Goal: Task Accomplishment & Management: Use online tool/utility

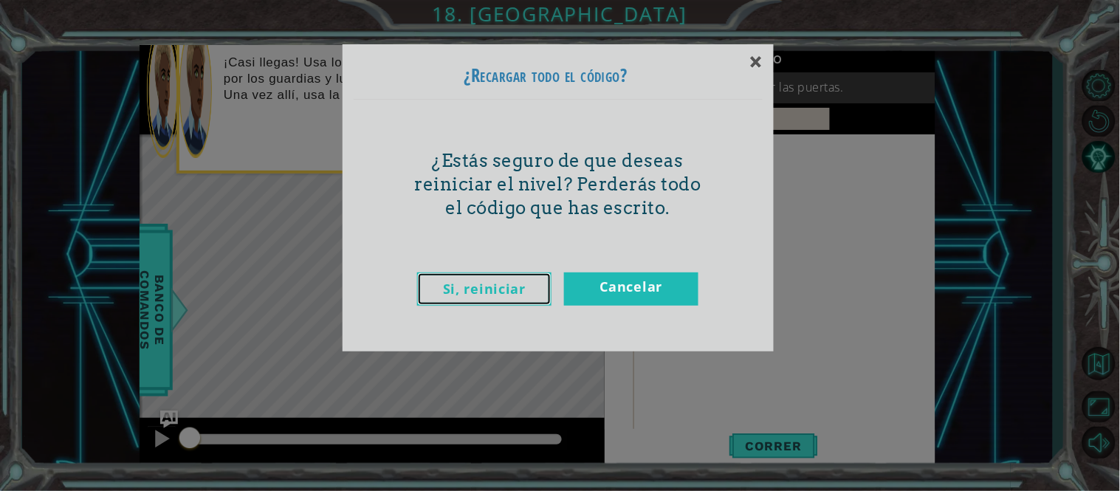
click at [468, 293] on link "Si, reiniciar" at bounding box center [484, 288] width 134 height 33
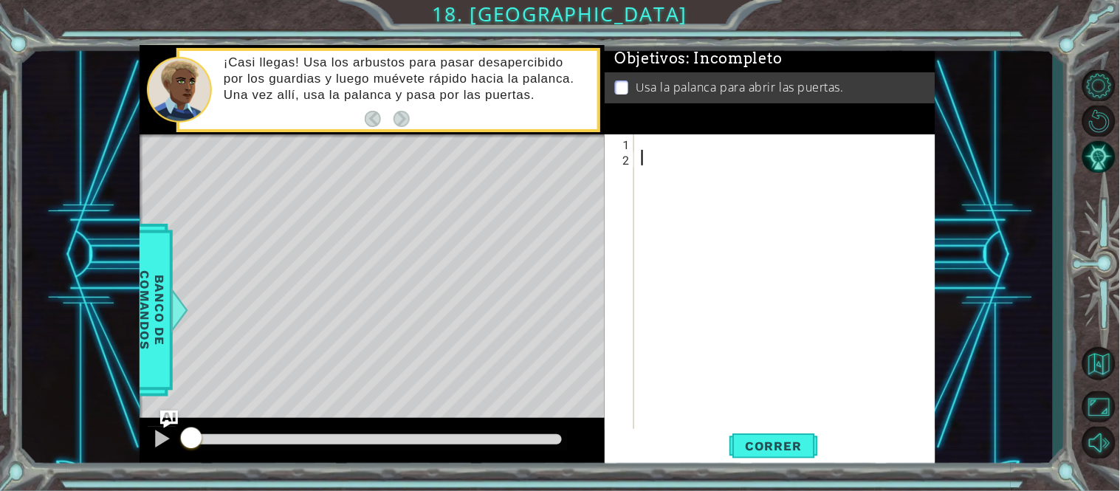
click at [647, 138] on div at bounding box center [789, 297] width 301 height 326
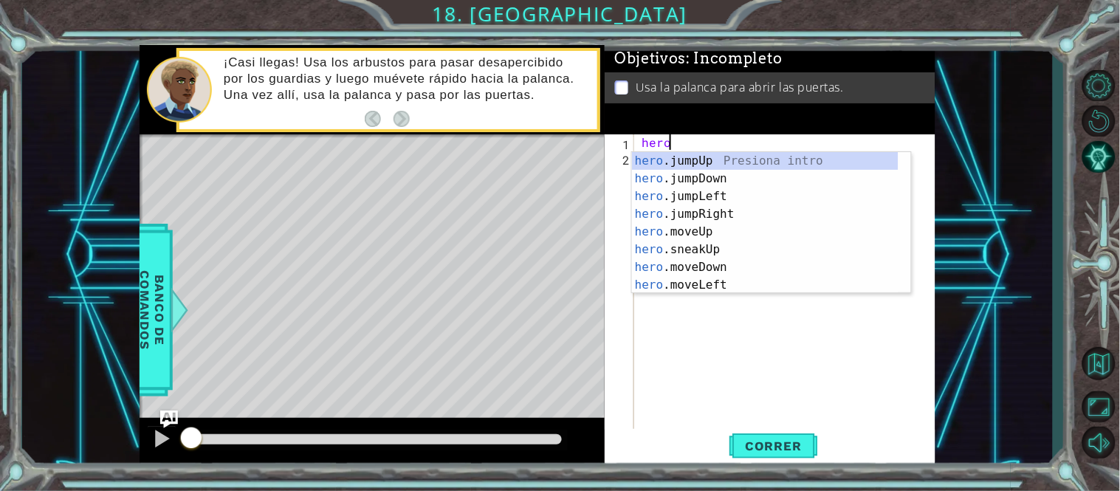
scroll to position [0, 1]
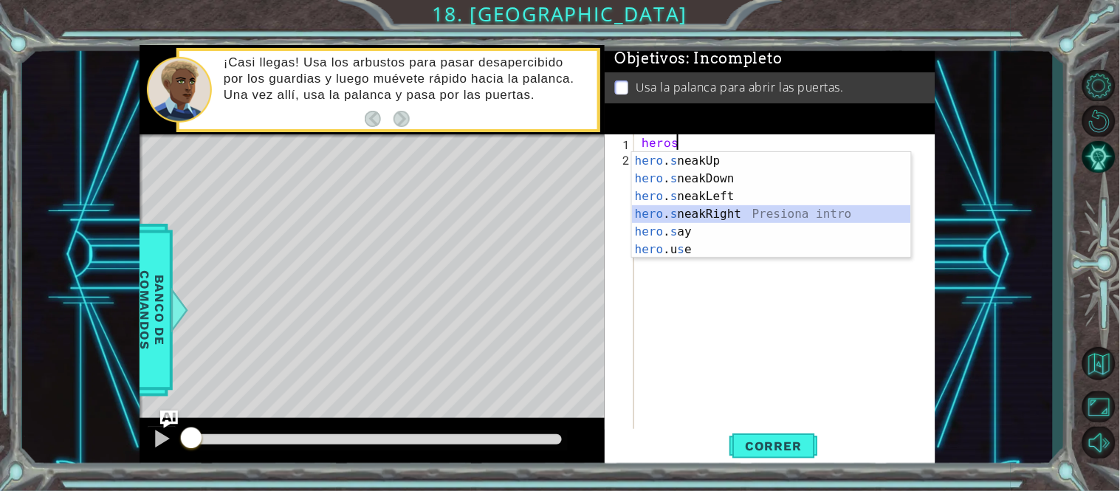
click at [820, 210] on div "hero . s neakUp Presiona intro hero . s neakDown Presiona intro hero . s neakLe…" at bounding box center [771, 223] width 279 height 142
type textarea "hero.sneakRight(1)"
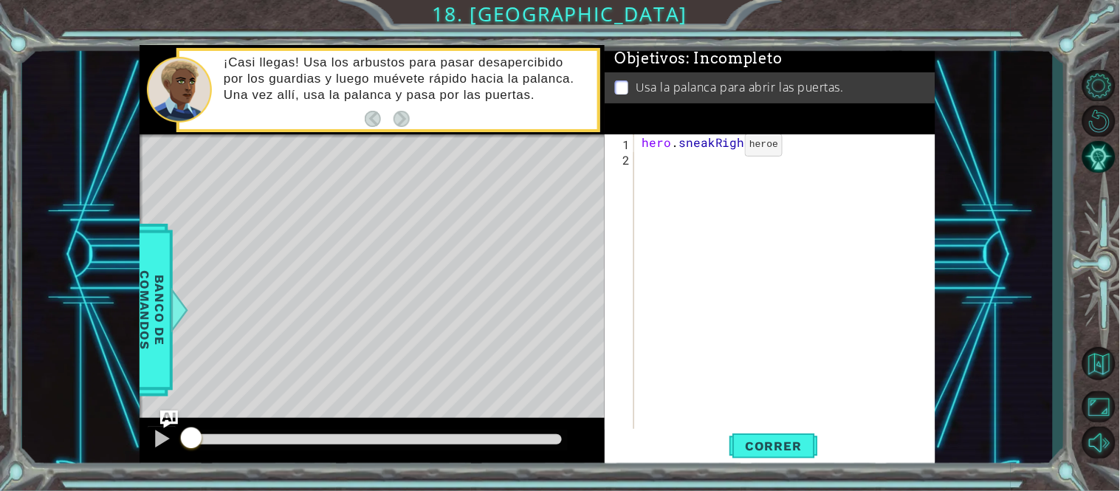
click at [721, 157] on div "hero . sneakRight ( 1 )" at bounding box center [789, 297] width 301 height 326
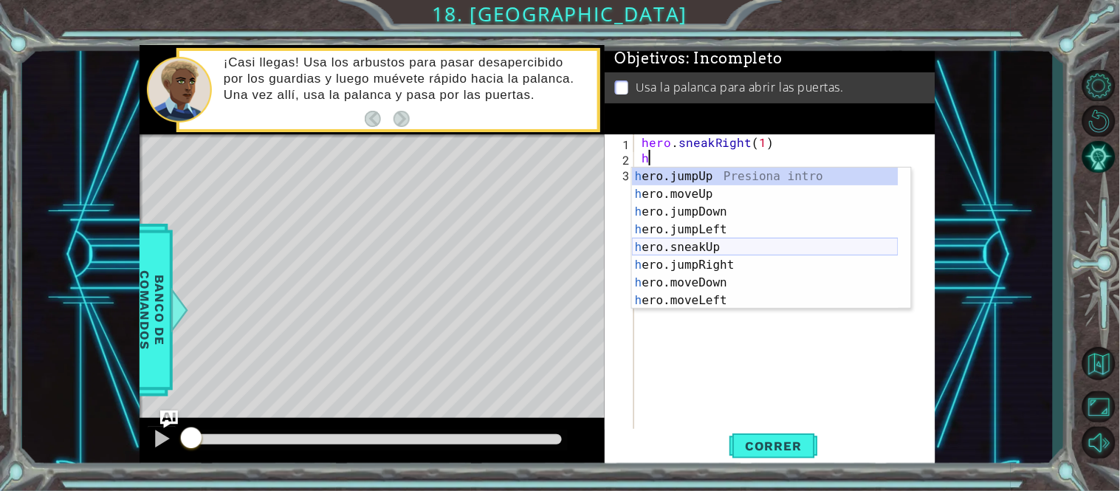
click at [759, 241] on div "h ero.jumpUp Presiona intro h ero.moveUp Presiona intro h ero.jumpDown Presiona…" at bounding box center [765, 256] width 267 height 177
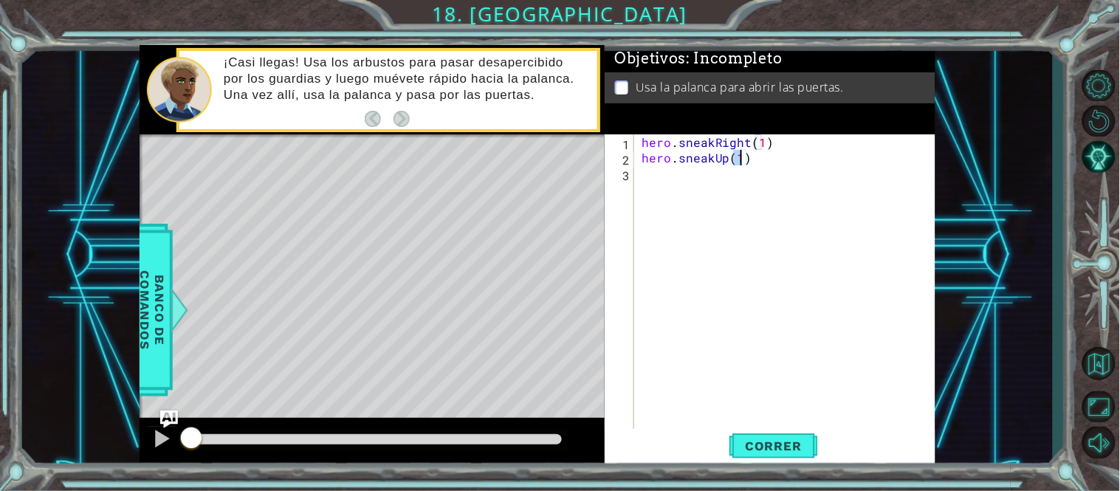
type textarea "hero.sneakUp(2)"
click at [700, 181] on div "hero . sneakRight ( 1 ) hero . sneakUp ( 2 )" at bounding box center [789, 297] width 301 height 326
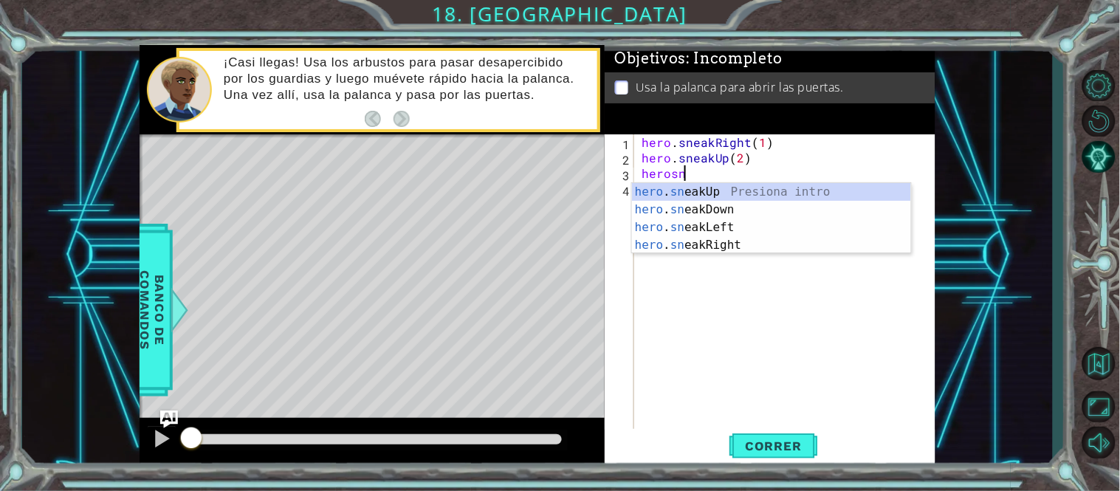
scroll to position [0, 1]
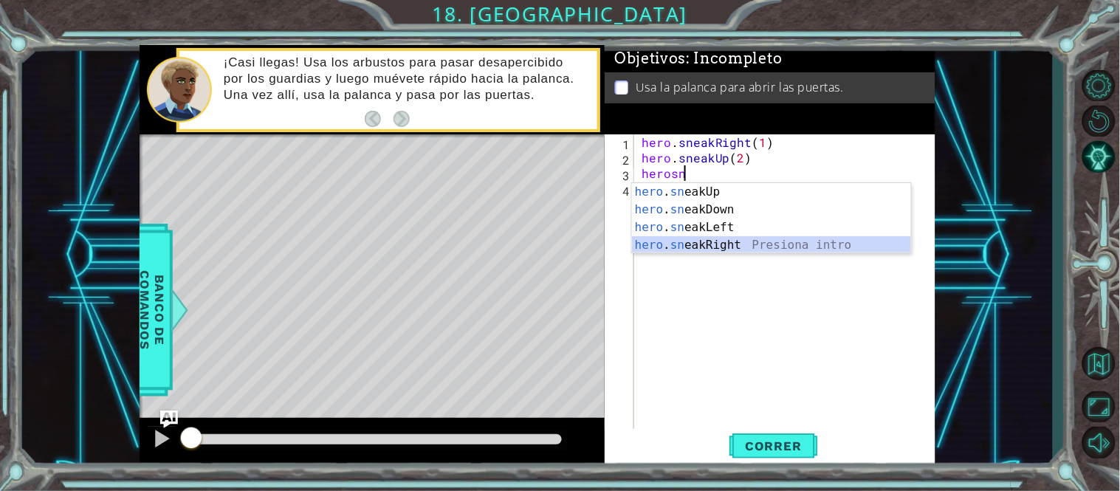
click at [706, 247] on div "hero . sn eakUp Presiona intro hero . sn eakDown Presiona intro hero . sn eakLe…" at bounding box center [771, 236] width 279 height 106
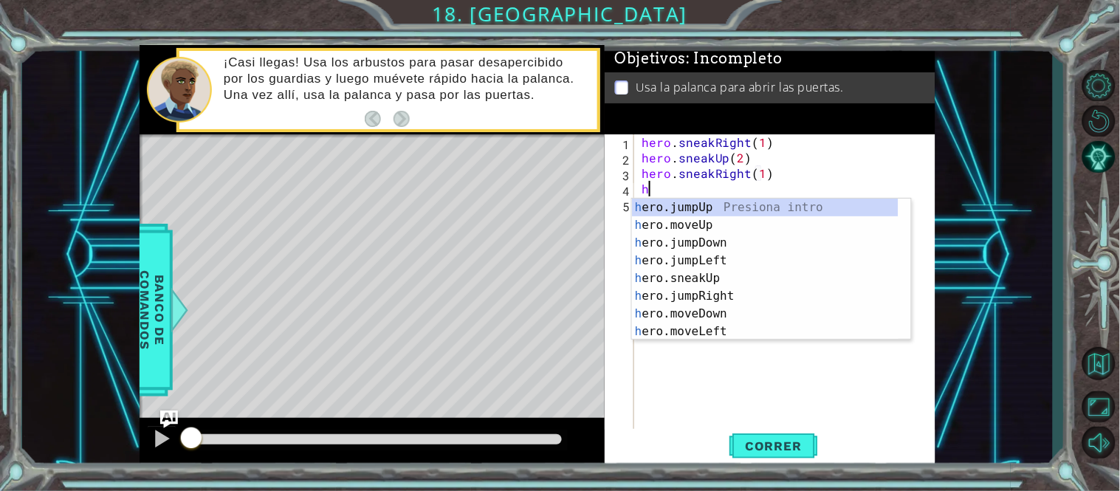
scroll to position [0, 7]
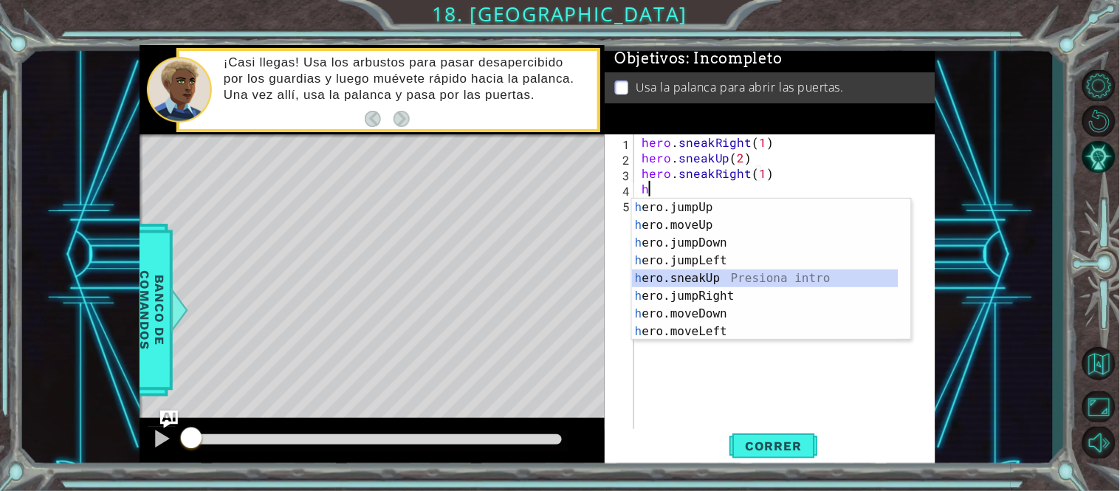
click at [709, 278] on div "h ero.jumpUp Presiona intro h ero.moveUp Presiona intro h ero.jumpDown Presiona…" at bounding box center [765, 287] width 267 height 177
type textarea "hero.sneakUp(1)"
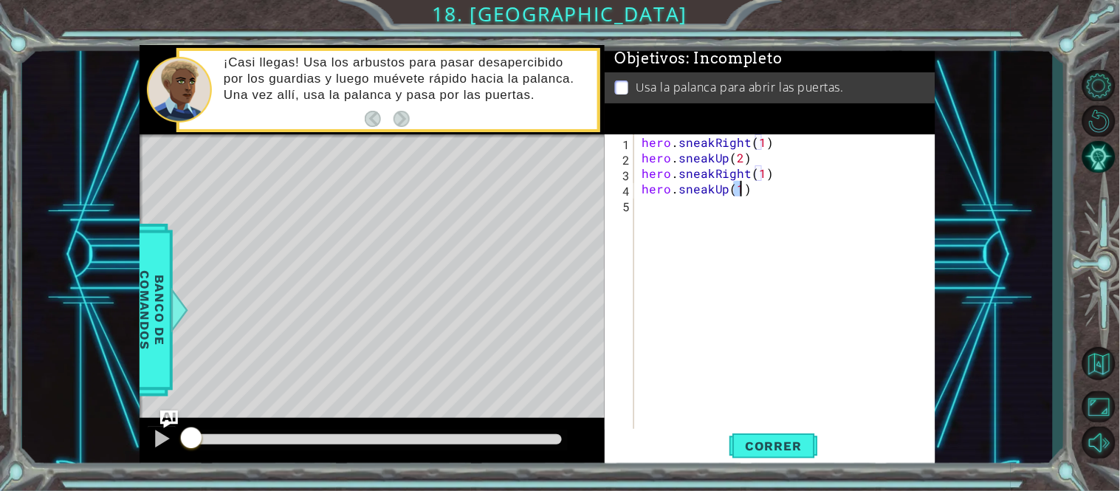
scroll to position [0, 5]
click at [657, 203] on div "hero . sneakRight ( 1 ) hero . sneakUp ( 2 ) hero . sneakRight ( 1 ) hero . sne…" at bounding box center [789, 297] width 301 height 326
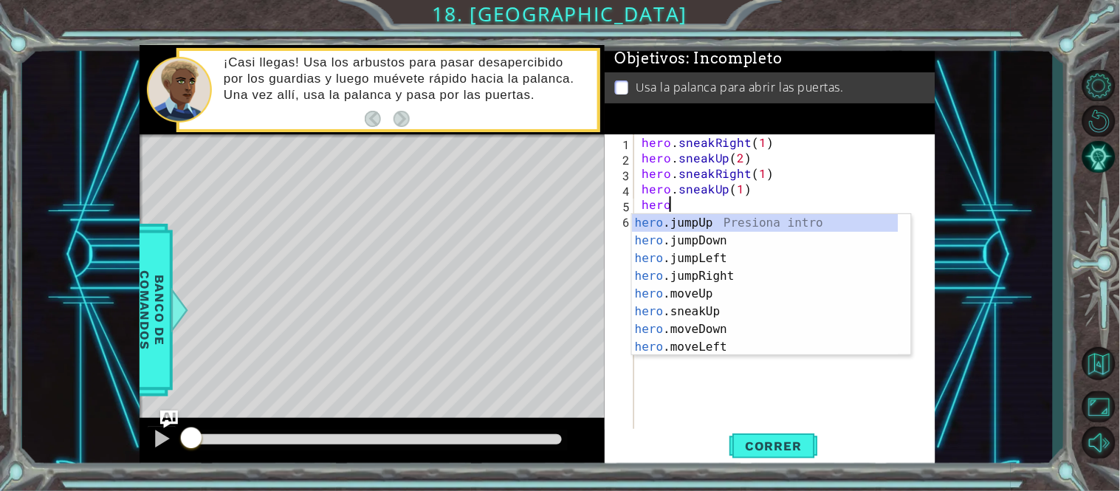
scroll to position [0, 1]
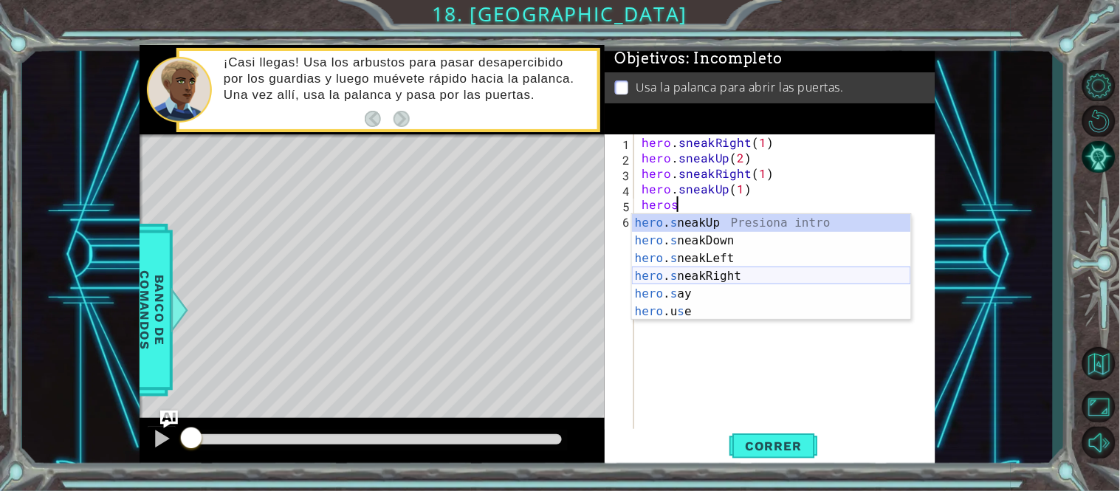
click at [695, 273] on div "hero . s neakUp Presiona intro hero . s neakDown Presiona intro hero . s neakLe…" at bounding box center [771, 285] width 279 height 142
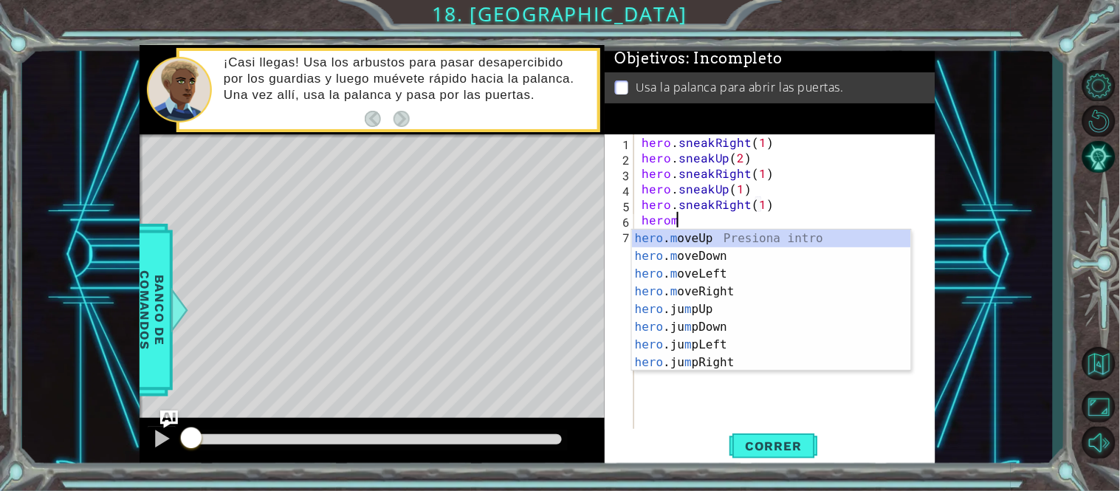
scroll to position [0, 9]
click at [719, 286] on div "hero . m oveUp Presiona intro hero . m oveDown Presiona intro hero . m oveLeft …" at bounding box center [771, 318] width 279 height 177
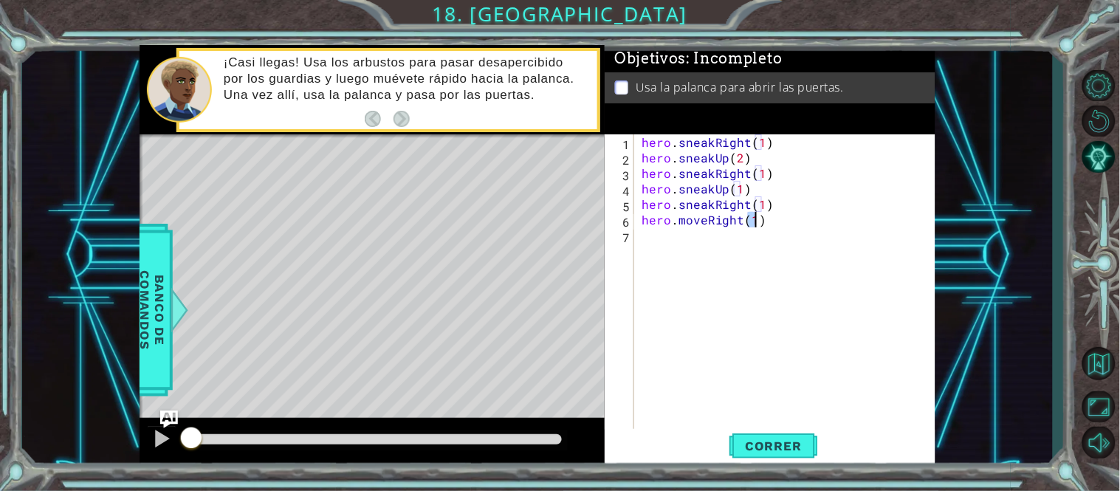
scroll to position [0, 6]
type textarea "hero.moveRight(2)"
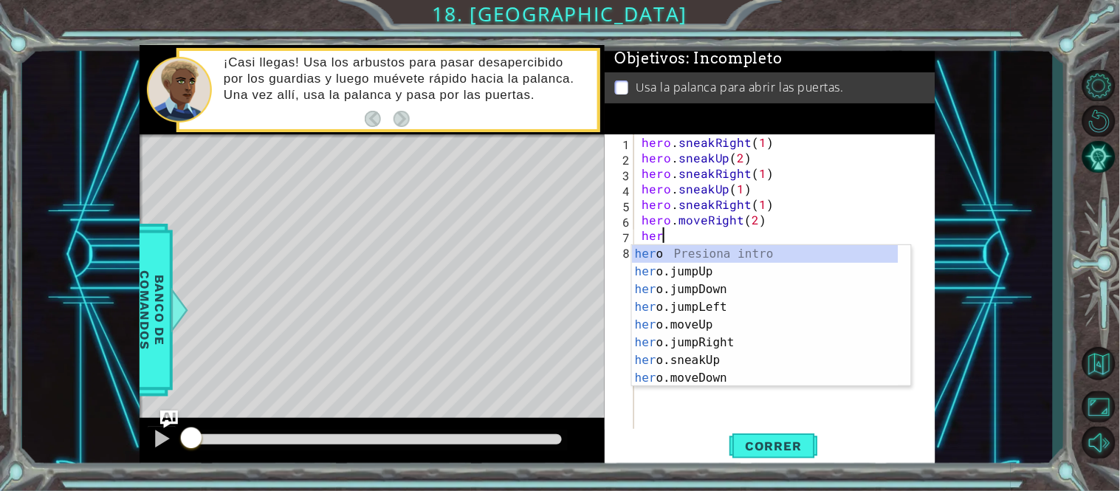
scroll to position [0, 1]
click at [699, 275] on div "hero . m oveUp Presiona intro hero . m oveDown Presiona intro hero . m oveLeft …" at bounding box center [771, 333] width 279 height 177
type textarea "hero.moveDown(1)"
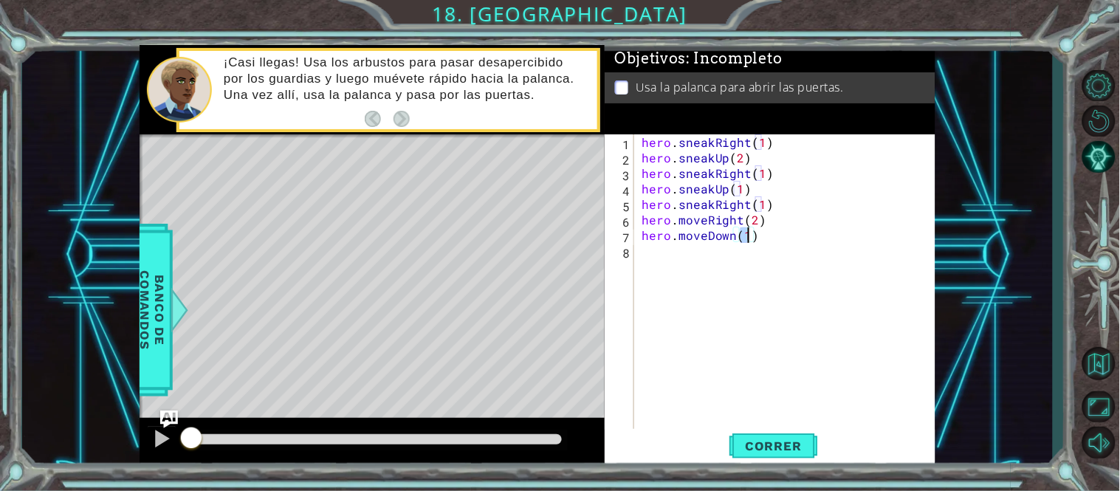
click at [665, 252] on div "hero . sneakRight ( 1 ) hero . sneakUp ( 2 ) hero . sneakRight ( 1 ) hero . sne…" at bounding box center [789, 297] width 301 height 326
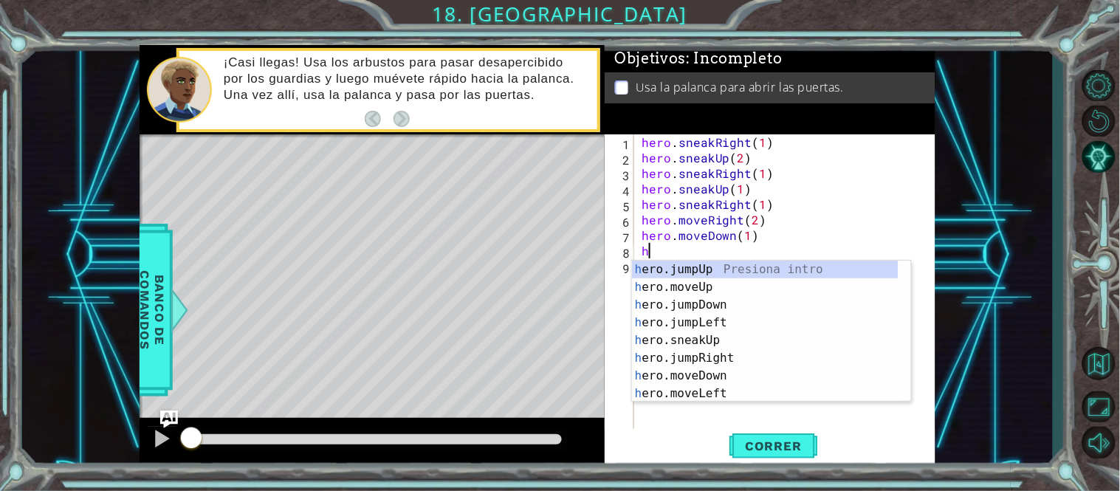
type textarea "her"
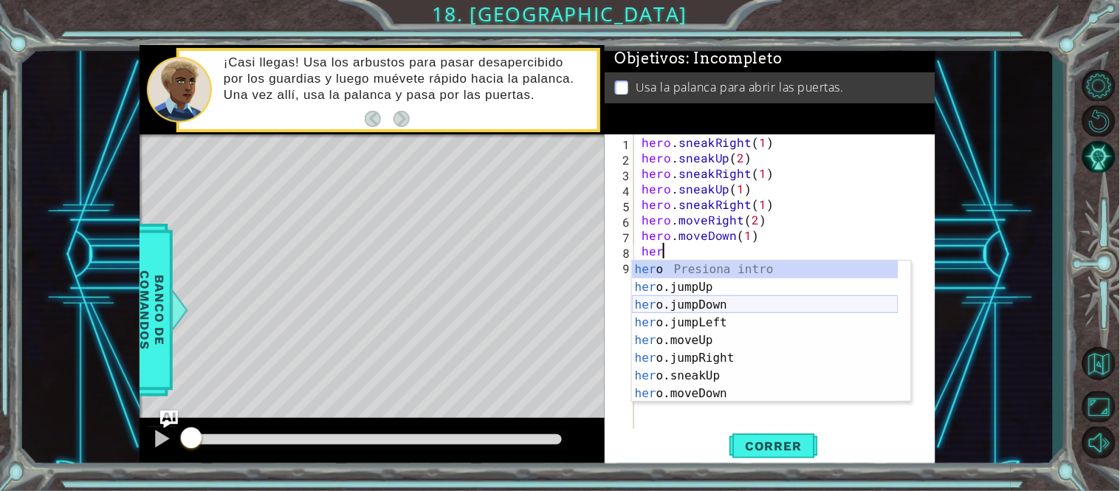
click at [690, 307] on div "her o Presiona intro her o.jumpUp Presiona intro her o.jumpDown Presiona intro …" at bounding box center [765, 349] width 267 height 177
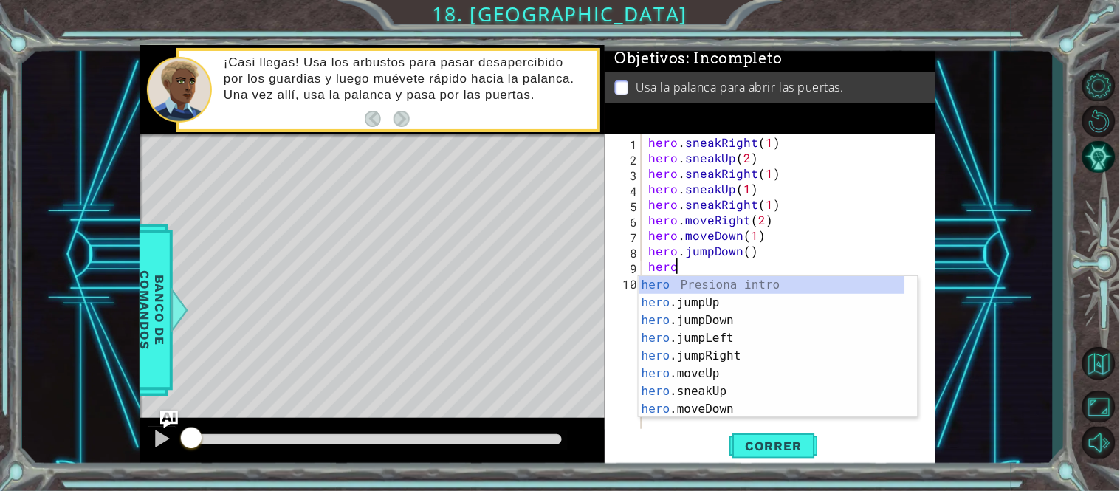
scroll to position [0, 1]
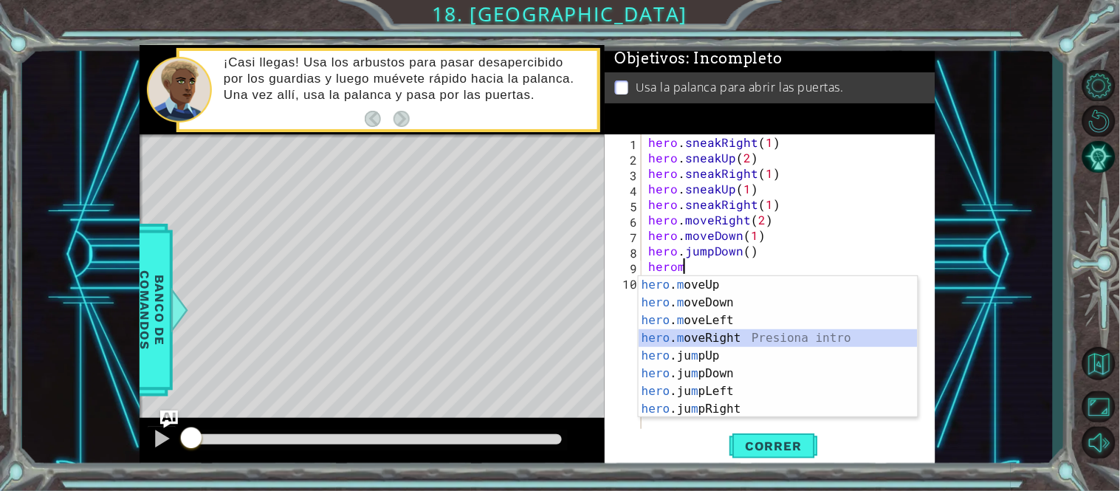
click at [724, 334] on div "hero . m oveUp Presiona intro hero . m oveDown Presiona intro hero . m oveLeft …" at bounding box center [778, 364] width 279 height 177
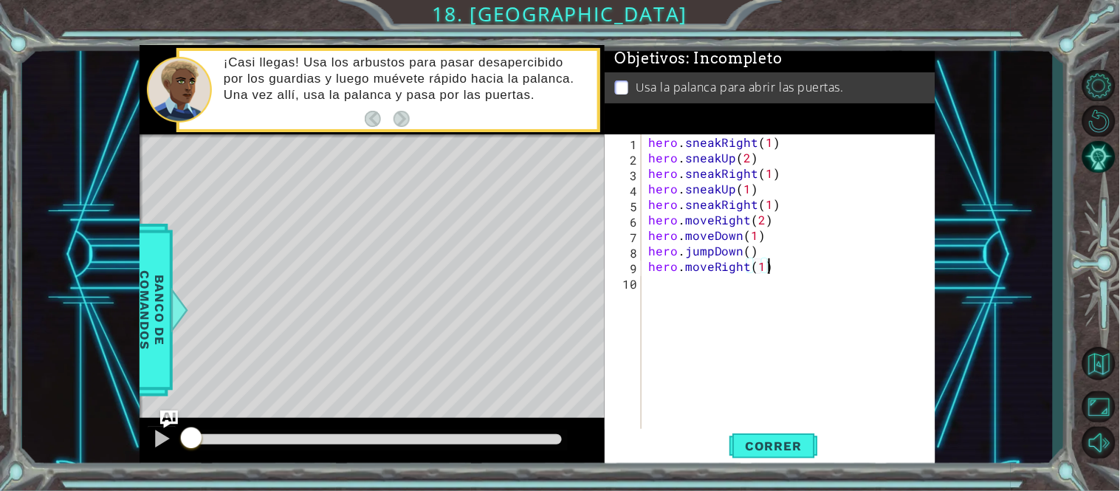
click at [770, 263] on div "hero . sneakRight ( 1 ) hero . sneakUp ( 2 ) hero . sneakRight ( 1 ) hero . sne…" at bounding box center [792, 297] width 295 height 326
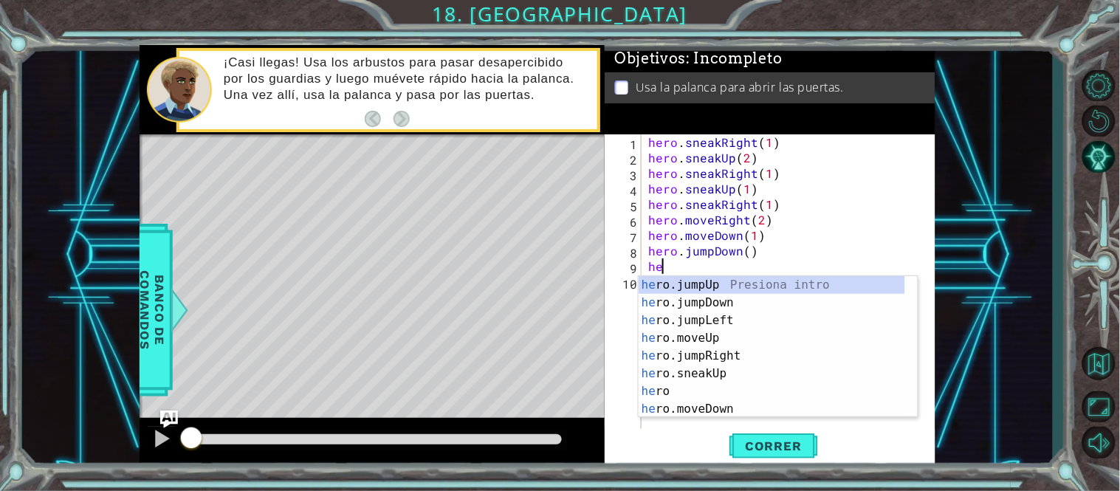
scroll to position [0, 0]
type textarea "h"
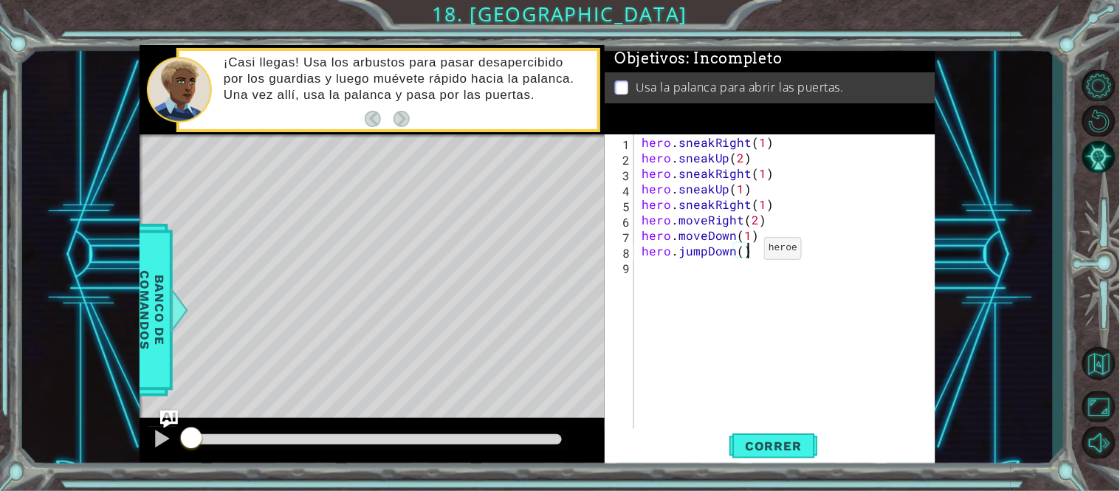
click at [740, 253] on div "hero . sneakRight ( 1 ) hero . sneakUp ( 2 ) hero . sneakRight ( 1 ) hero . sne…" at bounding box center [789, 297] width 301 height 326
type textarea "hero.jumpDown(1)"
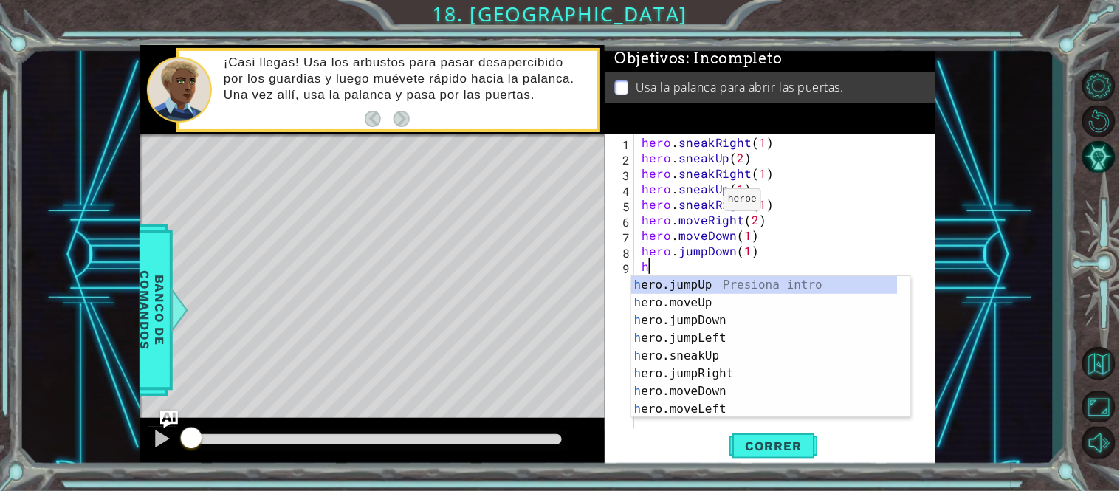
type textarea "he"
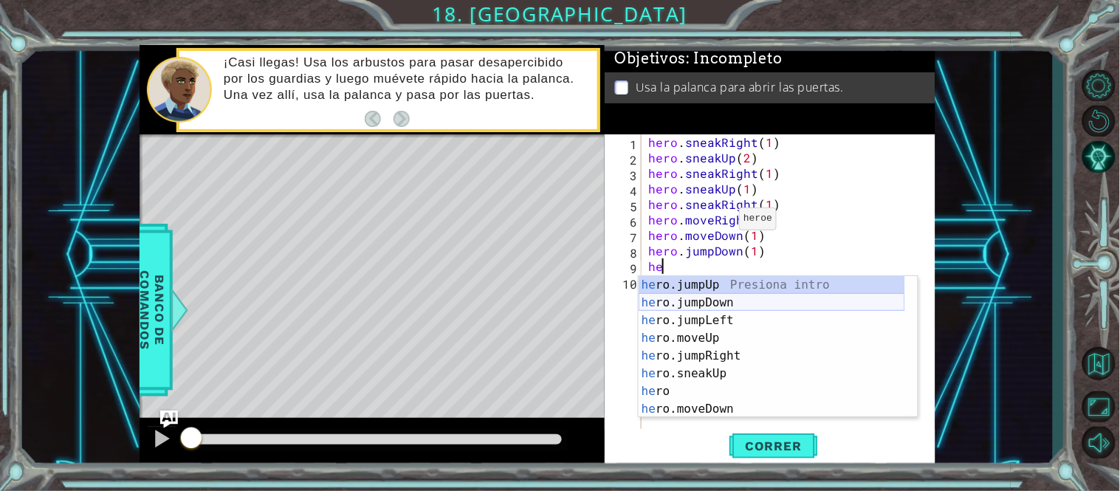
click at [718, 303] on div "he ro.jumpUp Presiona intro he ro.jumpDown Presiona intro he ro.jumpLeft Presio…" at bounding box center [772, 364] width 267 height 177
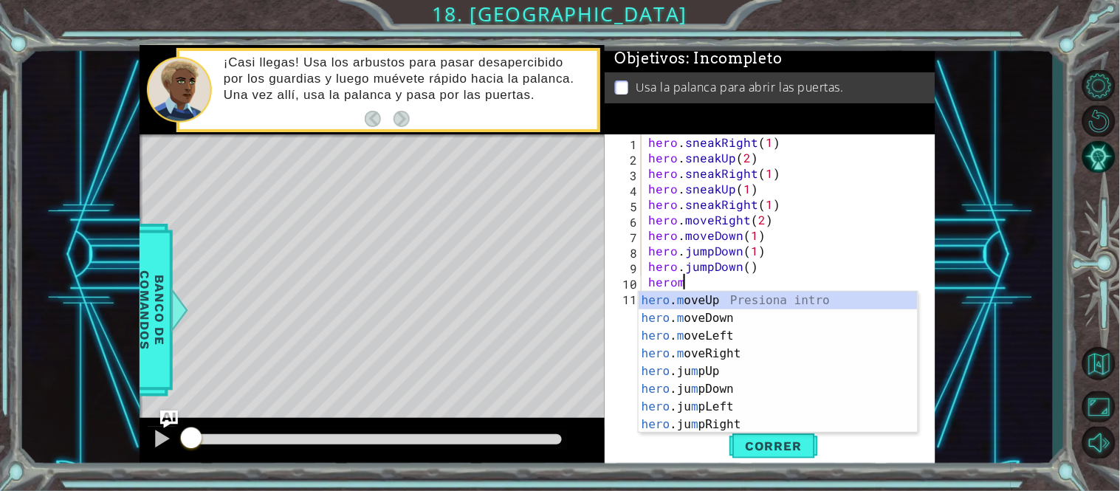
scroll to position [0, 1]
click at [719, 348] on div "hero . m oveUp Presiona intro hero . m oveDown Presiona intro hero . m oveLeft …" at bounding box center [778, 380] width 279 height 177
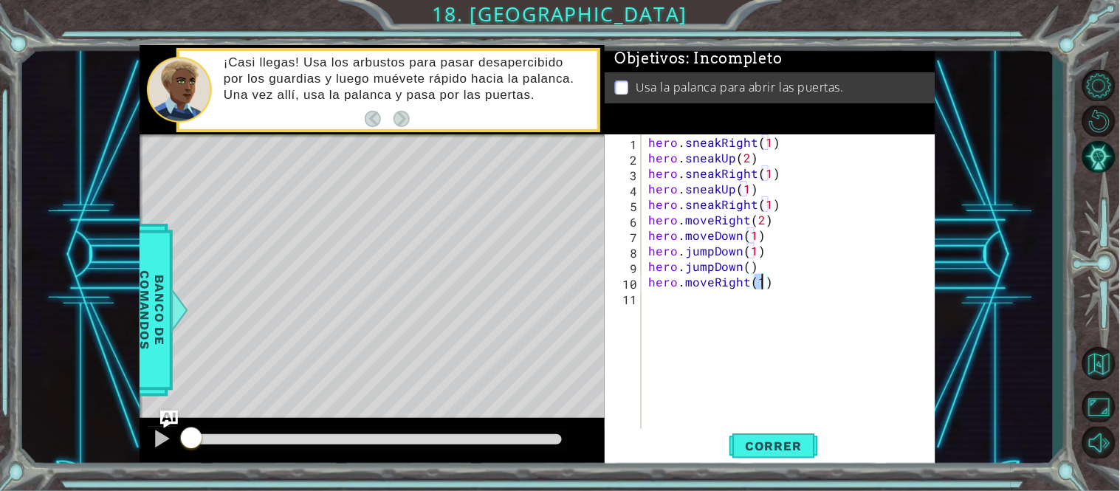
type textarea "hero.moveRight(2)"
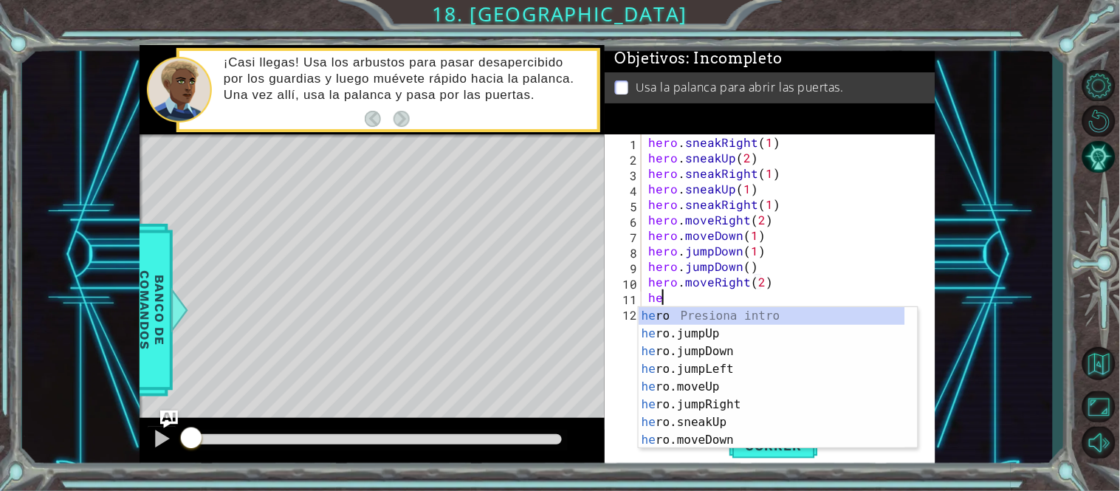
type textarea "her"
click at [705, 333] on div "her o Presiona intro her o.jumpUp Presiona intro her o.jumpDown Presiona intro …" at bounding box center [772, 395] width 267 height 177
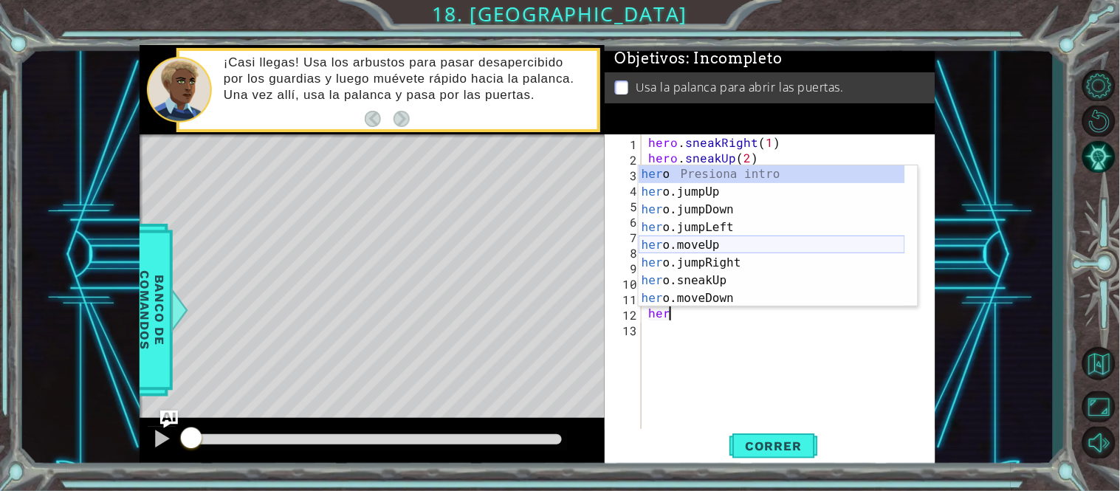
click at [689, 241] on div "her o Presiona intro her o.jumpUp Presiona intro her o.jumpDown Presiona intro …" at bounding box center [772, 253] width 267 height 177
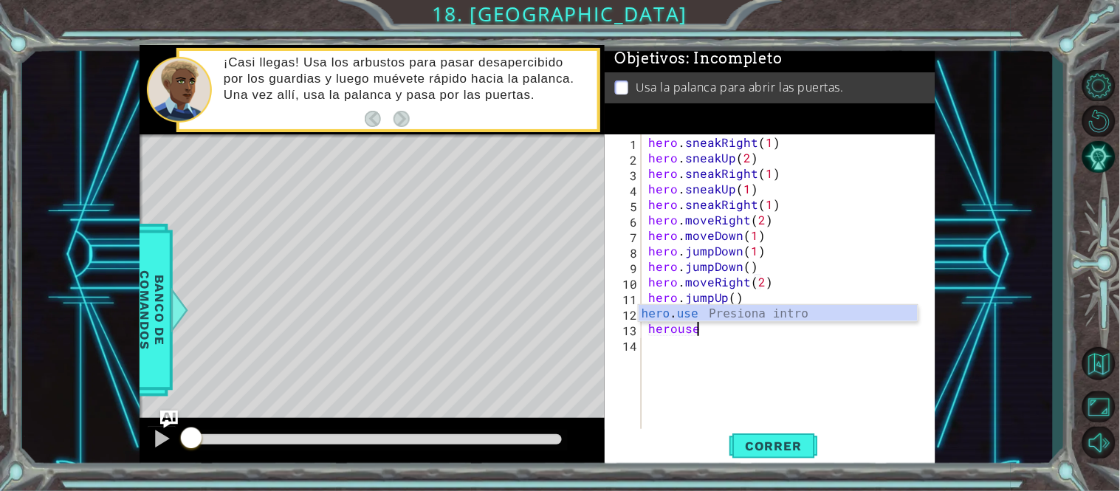
scroll to position [0, 8]
click at [713, 309] on div "hero . use Presiona intro" at bounding box center [778, 331] width 279 height 53
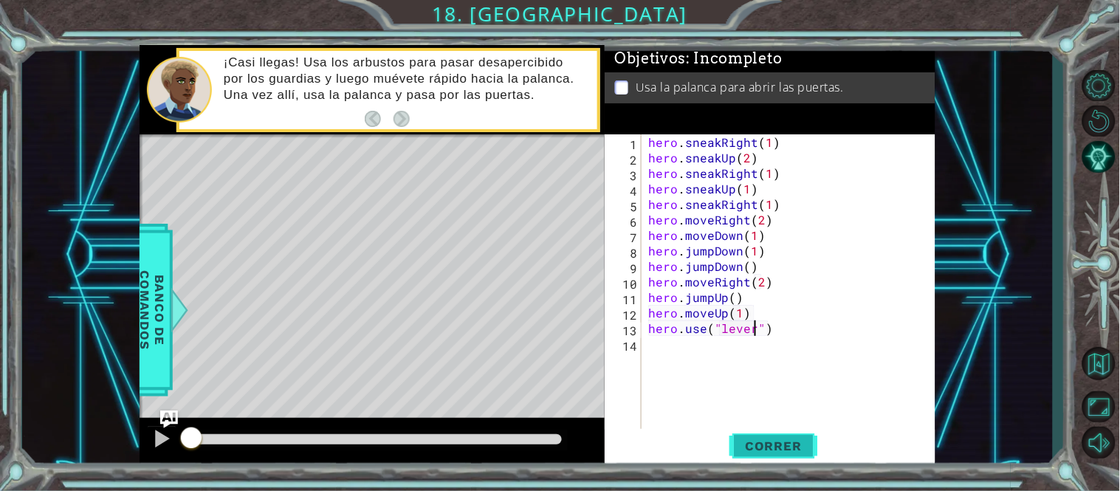
type textarea "hero.use("lever")"
click at [776, 446] on span "Correr" at bounding box center [773, 446] width 86 height 15
